Goal: Find specific page/section: Find specific page/section

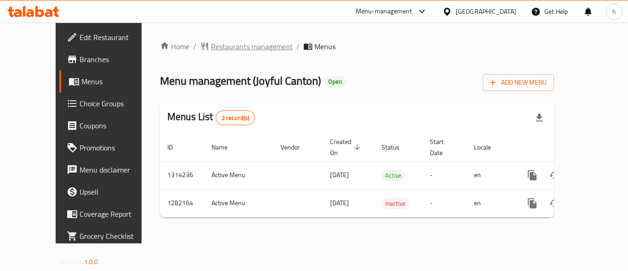
click at [216, 47] on span "Restaurants management" at bounding box center [252, 46] width 82 height 11
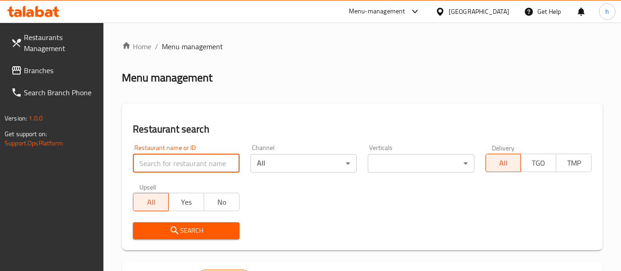
click at [192, 160] on input "search" at bounding box center [186, 163] width 106 height 18
paste input "694698"
type input "694698"
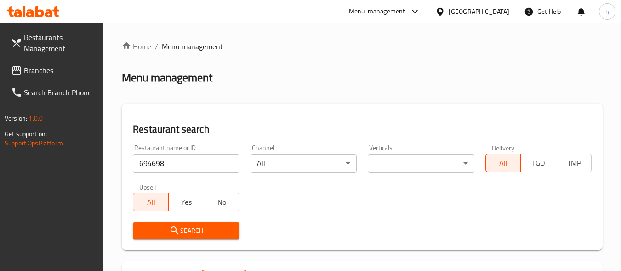
click at [199, 234] on span "Search" at bounding box center [185, 230] width 91 height 11
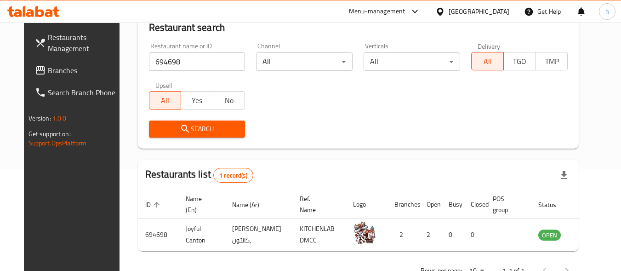
scroll to position [85, 0]
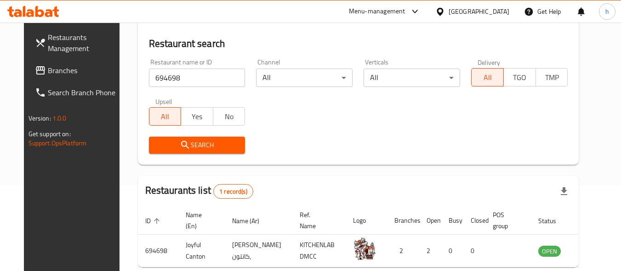
click at [491, 16] on div "[GEOGRAPHIC_DATA]" at bounding box center [479, 11] width 61 height 10
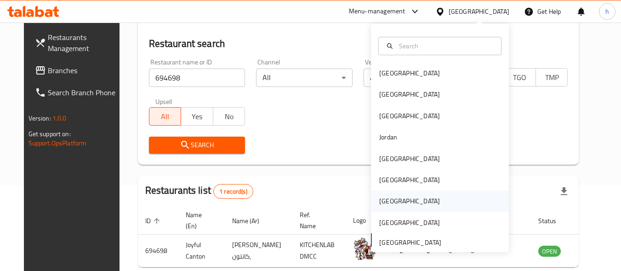
click at [420, 197] on div "[GEOGRAPHIC_DATA]" at bounding box center [440, 200] width 138 height 21
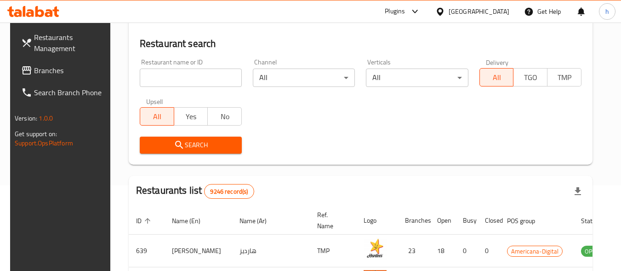
click at [23, 67] on span at bounding box center [27, 70] width 13 height 11
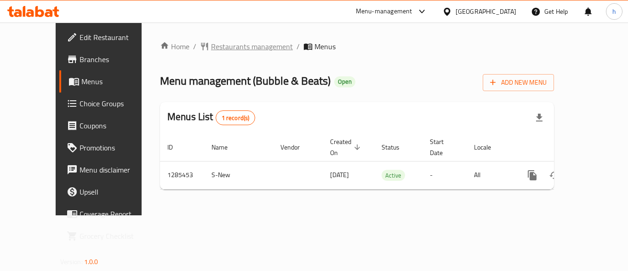
click at [211, 46] on span "Restaurants management" at bounding box center [252, 46] width 82 height 11
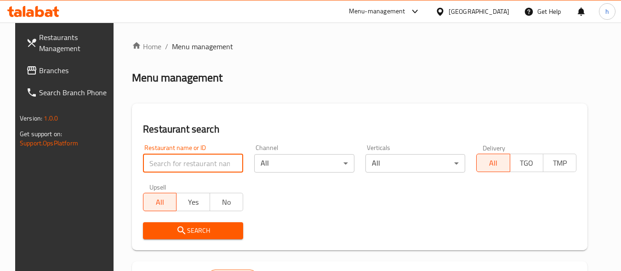
click at [202, 159] on input "search" at bounding box center [193, 163] width 100 height 18
paste input "695816"
type input "695816"
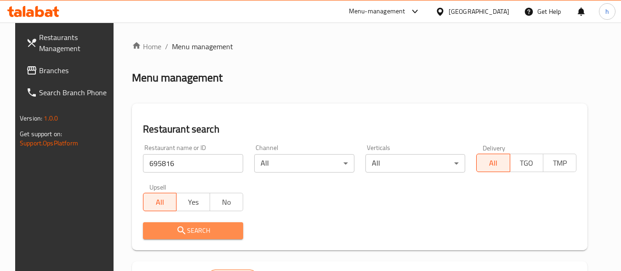
click at [180, 230] on span "Search" at bounding box center [192, 230] width 85 height 11
click at [180, 230] on div at bounding box center [310, 135] width 621 height 271
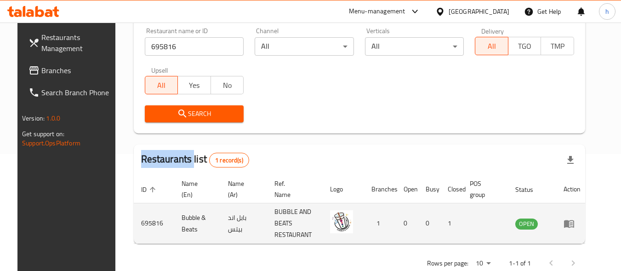
scroll to position [139, 0]
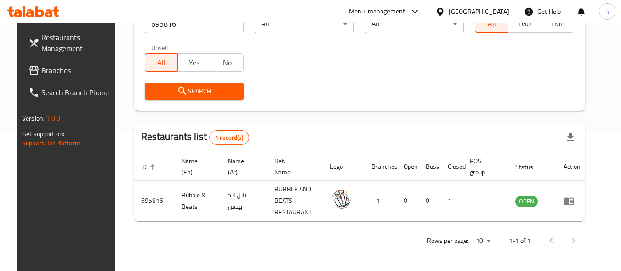
click at [450, 90] on div "Search" at bounding box center [359, 91] width 440 height 28
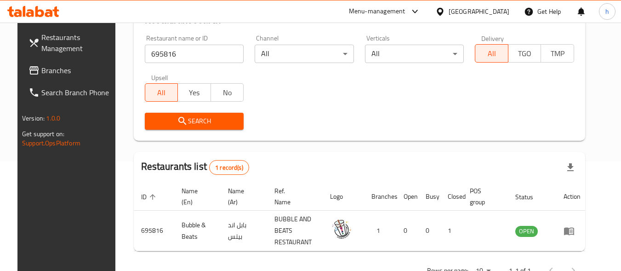
scroll to position [93, 0]
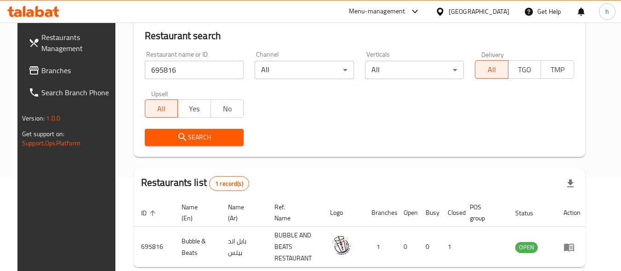
click at [47, 74] on span "Branches" at bounding box center [77, 70] width 73 height 11
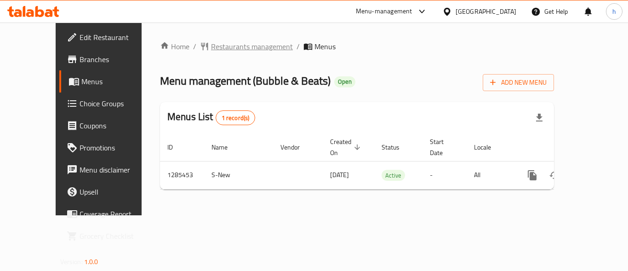
click at [211, 43] on span "Restaurants management" at bounding box center [252, 46] width 82 height 11
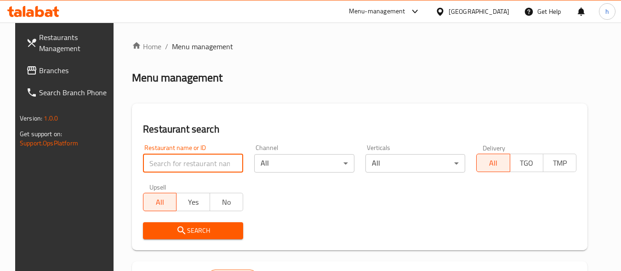
click at [192, 162] on input "search" at bounding box center [193, 163] width 100 height 18
paste input "695816"
type input "695816"
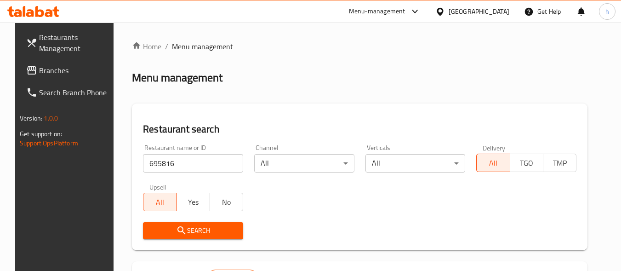
click at [200, 227] on span "Search" at bounding box center [192, 230] width 85 height 11
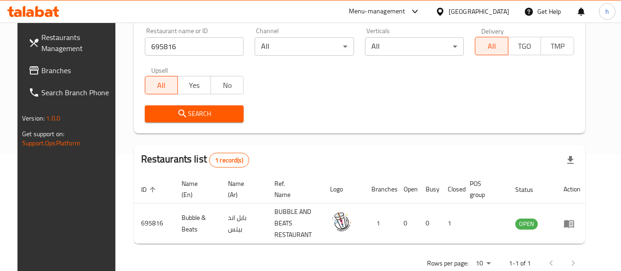
scroll to position [139, 0]
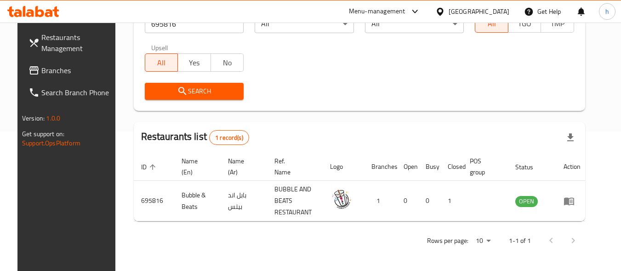
click at [500, 11] on div "Qatar" at bounding box center [479, 11] width 61 height 10
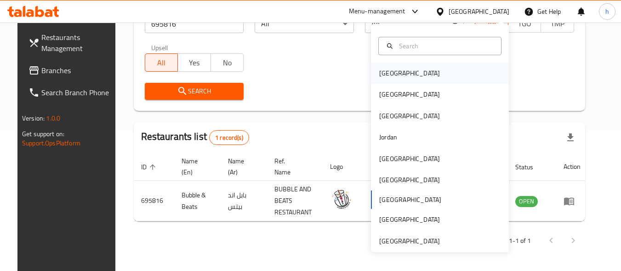
click at [388, 71] on div "Bahrain" at bounding box center [409, 73] width 61 height 10
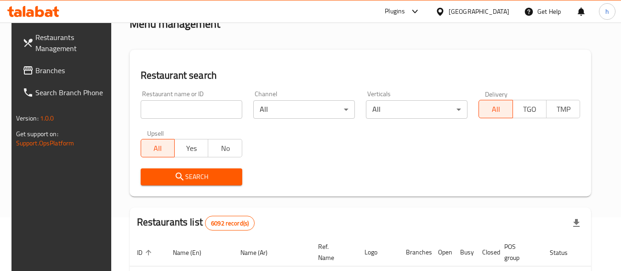
scroll to position [47, 0]
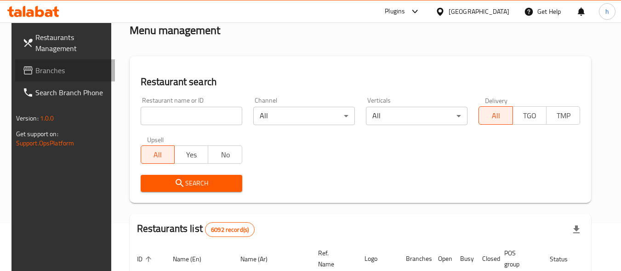
click at [35, 70] on span "Branches" at bounding box center [71, 70] width 73 height 11
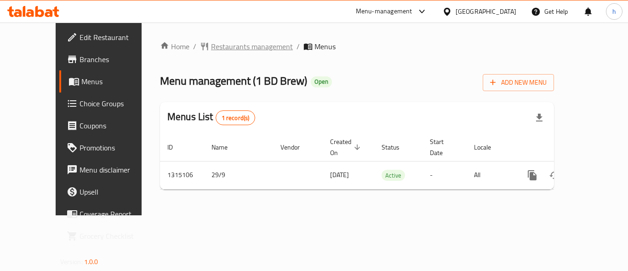
click at [211, 44] on span "Restaurants management" at bounding box center [252, 46] width 82 height 11
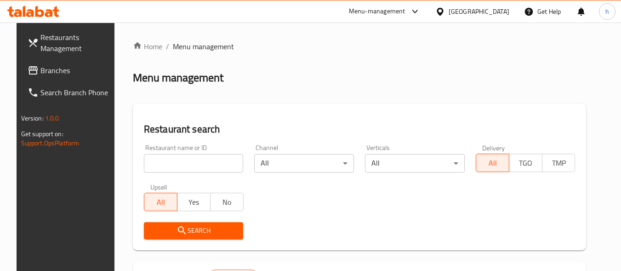
click at [164, 166] on input "search" at bounding box center [194, 163] width 100 height 18
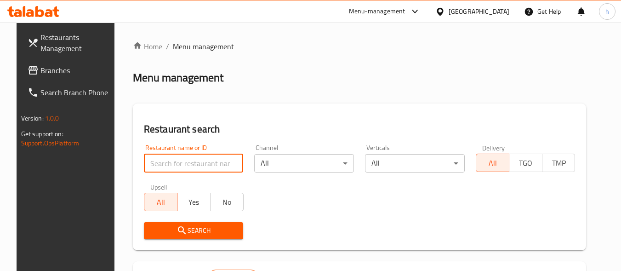
paste input "707193"
type input "707193"
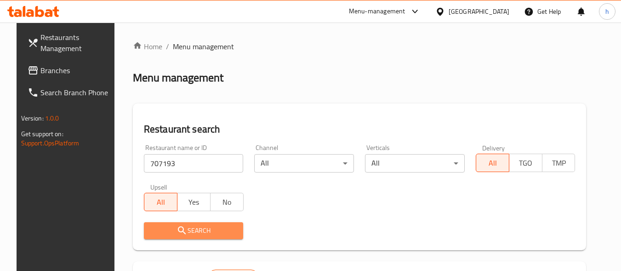
click at [179, 231] on icon "submit" at bounding box center [181, 230] width 11 height 11
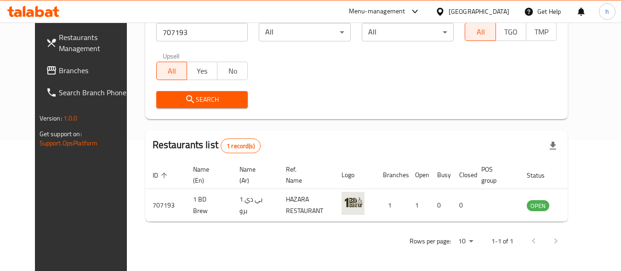
scroll to position [131, 0]
click at [217, 103] on span "Search" at bounding box center [202, 98] width 77 height 11
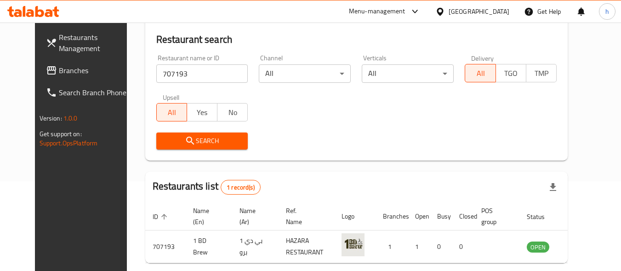
scroll to position [0, 0]
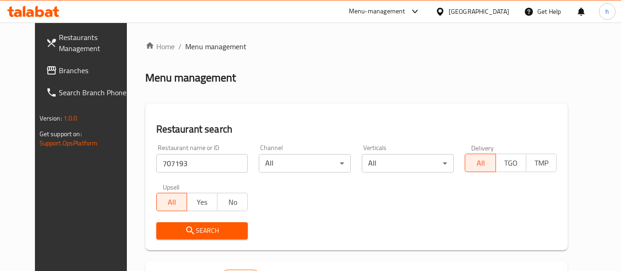
click at [492, 17] on div "Bahrain" at bounding box center [479, 11] width 61 height 10
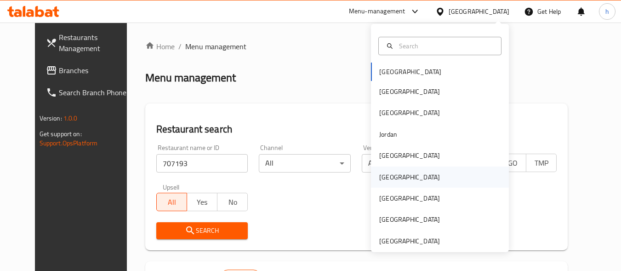
scroll to position [5, 0]
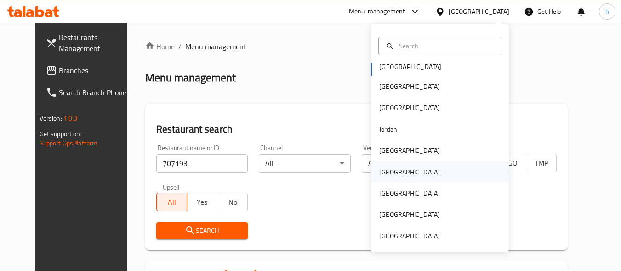
click at [403, 176] on div "[GEOGRAPHIC_DATA]" at bounding box center [440, 171] width 138 height 21
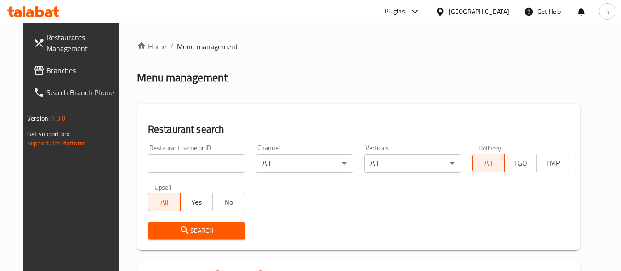
click at [51, 65] on span "Branches" at bounding box center [82, 70] width 73 height 11
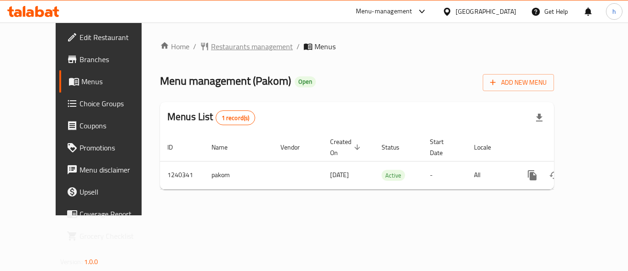
click at [221, 45] on span "Restaurants management" at bounding box center [252, 46] width 82 height 11
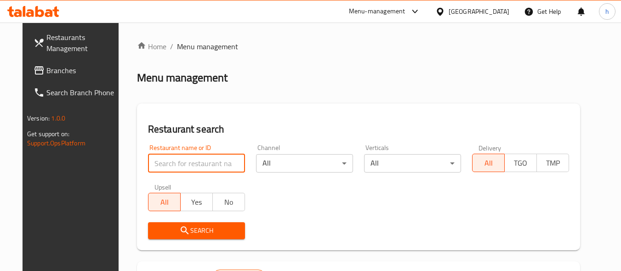
click at [195, 164] on input "search" at bounding box center [196, 163] width 97 height 18
paste input "680210"
type input "680210"
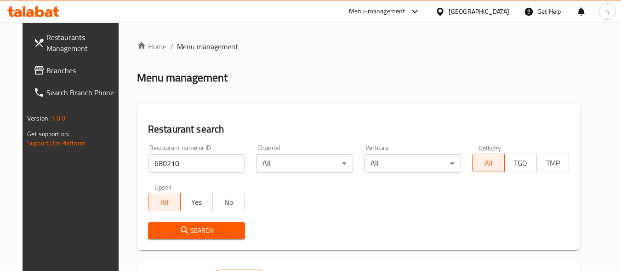
click at [199, 232] on span "Search" at bounding box center [196, 230] width 82 height 11
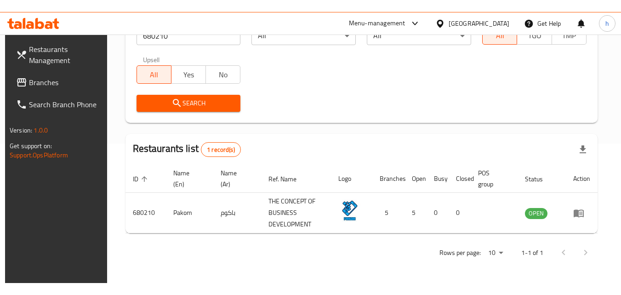
scroll to position [115, 0]
